Goal: Information Seeking & Learning: Learn about a topic

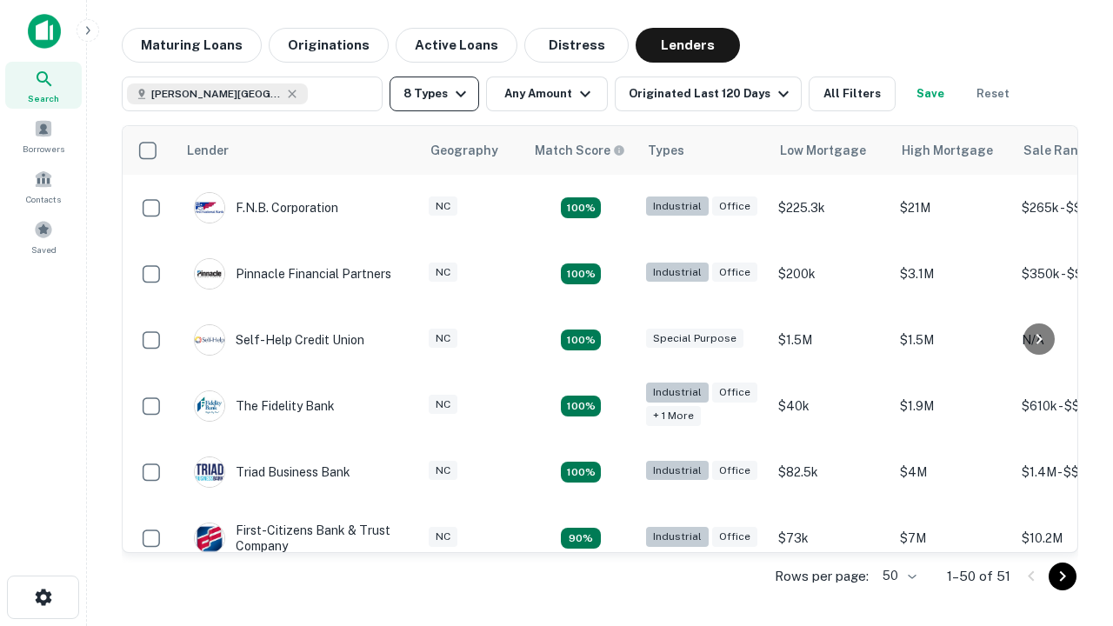
click at [434, 94] on button "8 Types" at bounding box center [434, 93] width 90 height 35
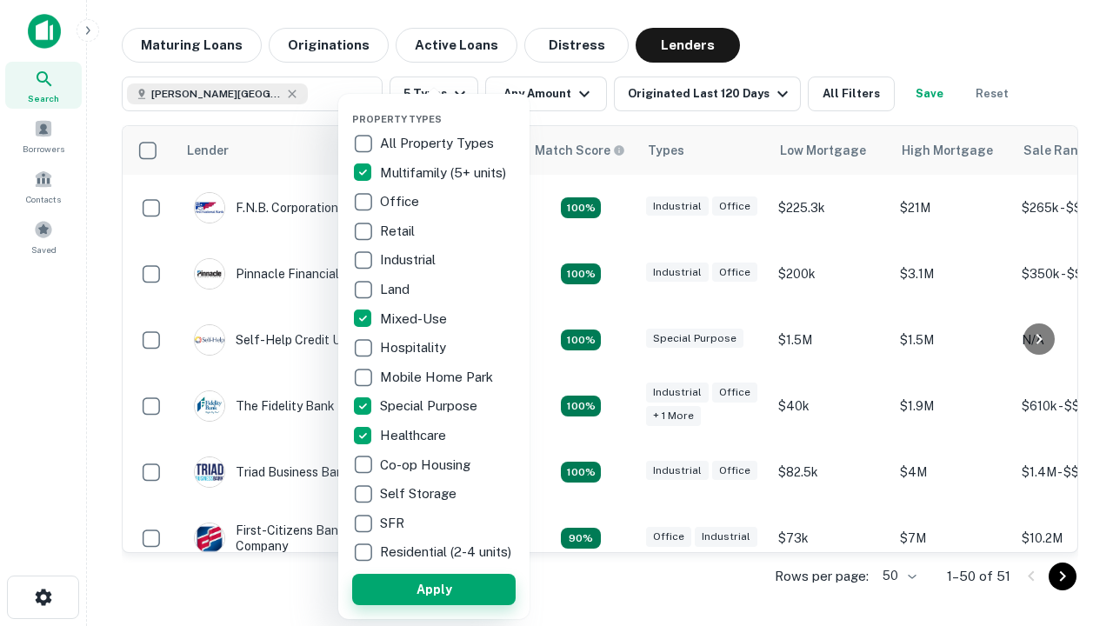
click at [434, 588] on button "Apply" at bounding box center [433, 589] width 163 height 31
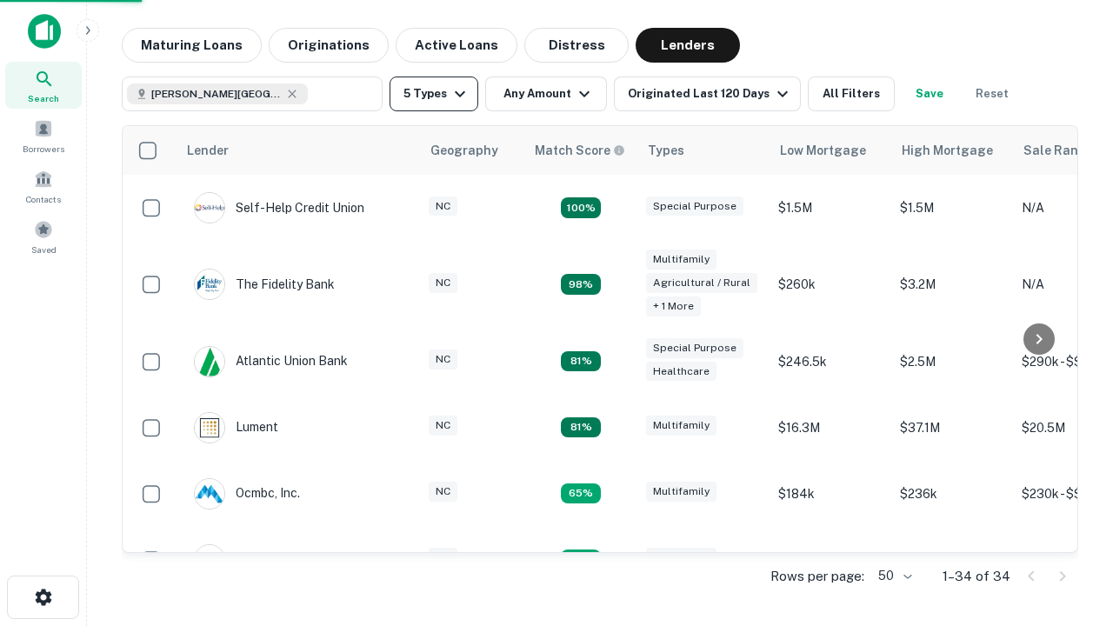
click at [434, 94] on button "5 Types" at bounding box center [433, 93] width 89 height 35
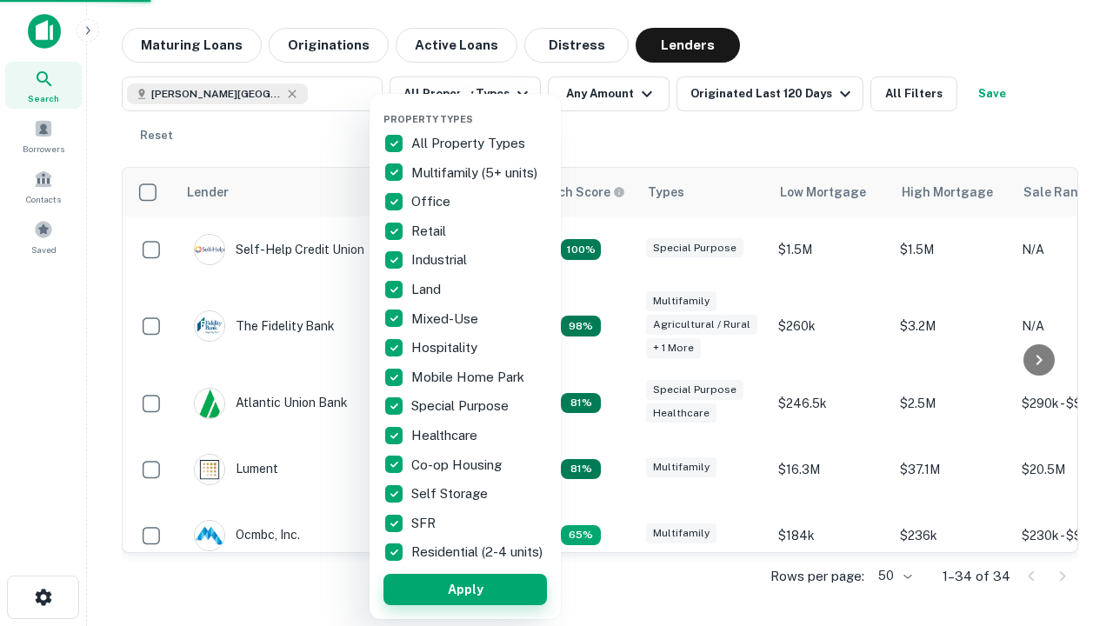
click at [465, 588] on button "Apply" at bounding box center [464, 589] width 163 height 31
